Goal: Task Accomplishment & Management: Manage account settings

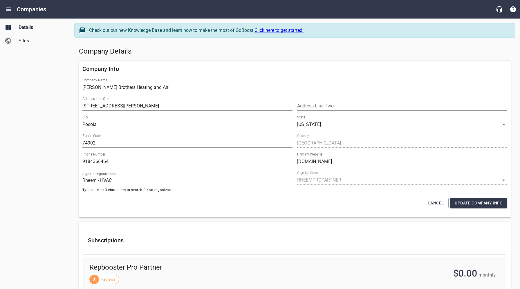
select select "[US_STATE]"
select select "62"
drag, startPoint x: 372, startPoint y: 55, endPoint x: 371, endPoint y: 32, distance: 23.0
click at [373, 54] on h5 "Company Details" at bounding box center [294, 51] width 431 height 9
click at [271, 57] on div "Company Details" at bounding box center [295, 52] width 436 height 14
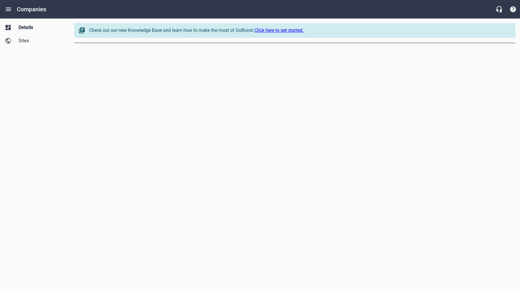
select select "[US_STATE]"
select select "62"
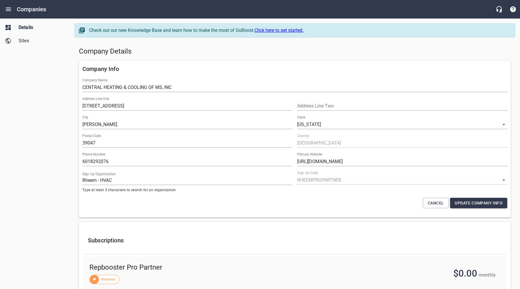
click at [25, 41] on span "Sites" at bounding box center [41, 40] width 44 height 7
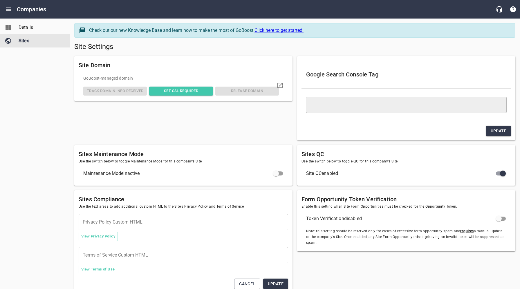
type textarea "<meta name="google-site-verification" content="g6ih88u2WArimk9RfnItPb2vtdpblSX2…"
type textarea "<h2>Texting Opt-In</h2><p>Texting opt-in information is not shared with any thi…"
type textarea "<h2>21. Opt-In Language for Customers:</h2> <p>CENTRAL HEATING & COOLING OF MS,…"
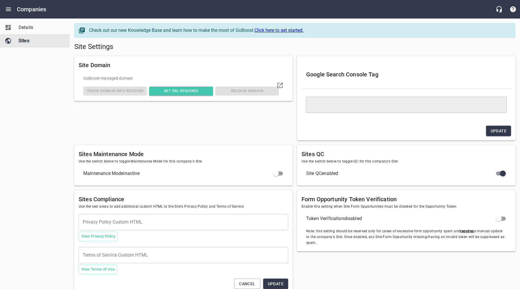
type textarea "<h2>21. Opt-In Language for Customers:</h2> <p>CENTRAL HEATING & COOLING OF MS,…"
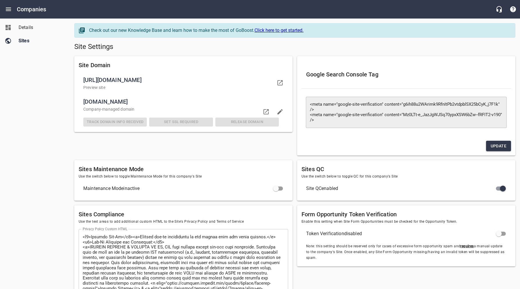
drag, startPoint x: 199, startPoint y: 102, endPoint x: 84, endPoint y: 102, distance: 114.5
click at [84, 102] on span "centralheatingandcoolingofmississippi.com" at bounding box center [180, 101] width 195 height 9
copy span "centralheatingandcoolingofmississippi.com"
click at [43, 109] on div "Details Sites" at bounding box center [35, 144] width 70 height 289
click at [26, 29] on span "Details" at bounding box center [41, 27] width 44 height 7
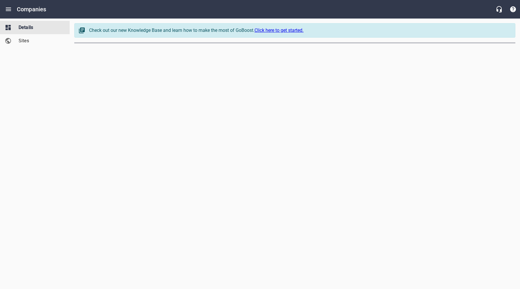
select select "[US_STATE]"
select select "62"
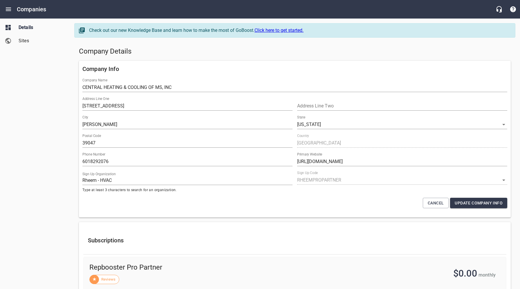
click at [33, 44] on span "Sites" at bounding box center [41, 40] width 44 height 7
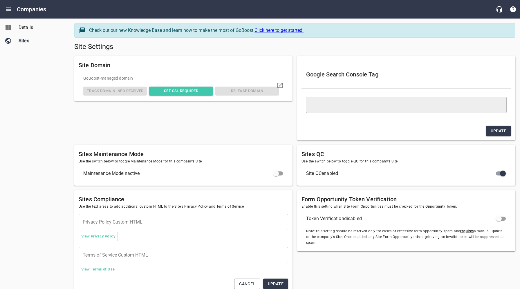
type textarea "<meta name="google-site-verification" content="g6ih88u2WArimk9RfnItPb2vtdpblSX2…"
type textarea "<h2>Texting Opt-In</h2><p>Texting opt-in information is not shared with any thi…"
type textarea "<h2>21. Opt-In Language for Customers:</h2> <p>CENTRAL HEATING & COOLING OF MS,…"
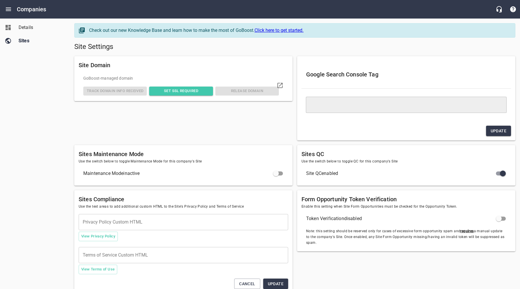
type textarea "<h2>21. Opt-In Language for Customers:</h2> <p>CENTRAL HEATING & COOLING OF MS,…"
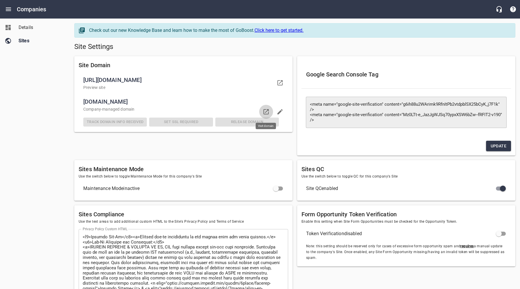
click at [266, 111] on icon at bounding box center [265, 111] width 7 height 7
click at [23, 28] on span "Details" at bounding box center [41, 27] width 44 height 7
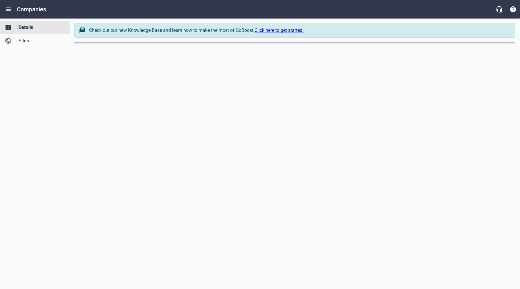
select select "[US_STATE]"
select select "62"
